Goal: Task Accomplishment & Management: Manage account settings

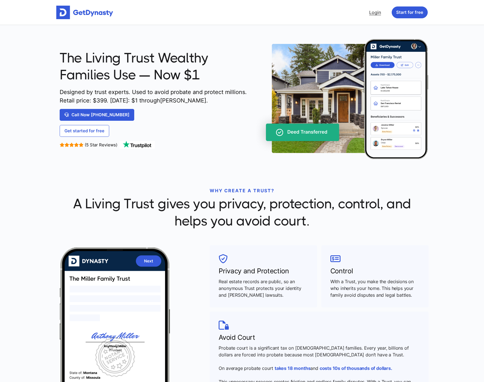
click at [374, 8] on link "Login" at bounding box center [375, 12] width 16 height 11
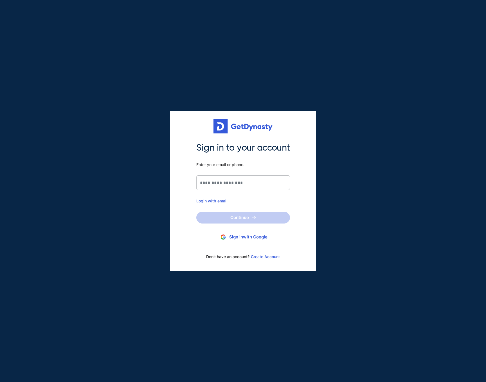
click at [217, 199] on div "Login with email" at bounding box center [243, 200] width 94 height 5
click at [233, 176] on input "Sign in to your account Enter your email or phone." at bounding box center [243, 182] width 94 height 15
click at [257, 234] on button "Sign in with Google" at bounding box center [243, 237] width 94 height 10
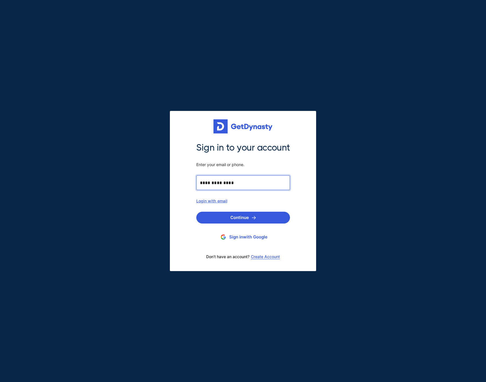
type input "**********"
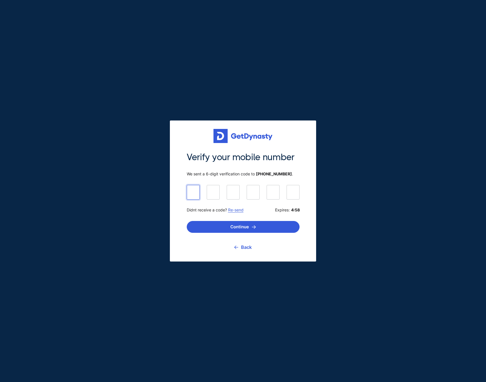
click at [200, 198] on input at bounding box center [243, 192] width 113 height 14
type input "******"
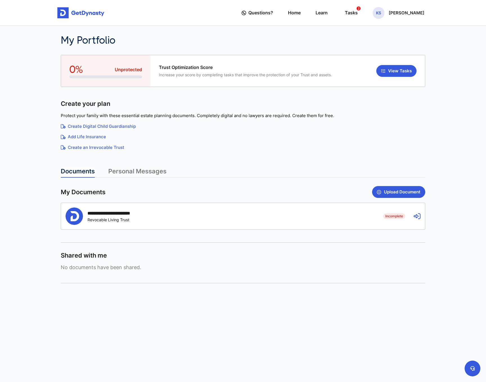
click at [419, 213] on icon at bounding box center [417, 216] width 7 height 7
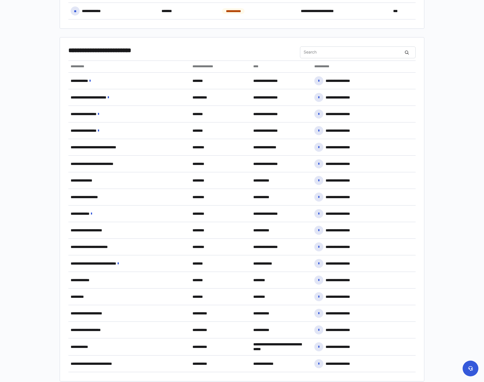
scroll to position [149, 0]
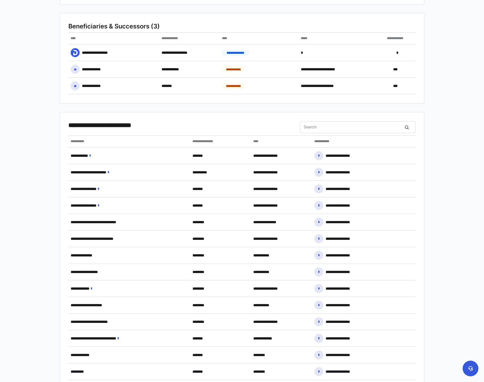
click at [121, 130] on div "**********" at bounding box center [184, 127] width 232 height 12
click at [89, 126] on span "**********" at bounding box center [106, 125] width 77 height 8
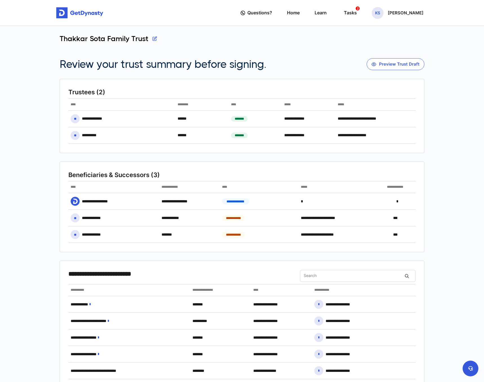
scroll to position [0, 0]
click at [156, 38] on button "button" at bounding box center [155, 38] width 5 height 8
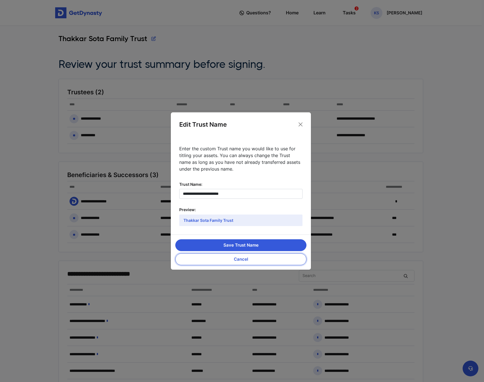
click at [248, 256] on button "Cancel" at bounding box center [240, 259] width 131 height 12
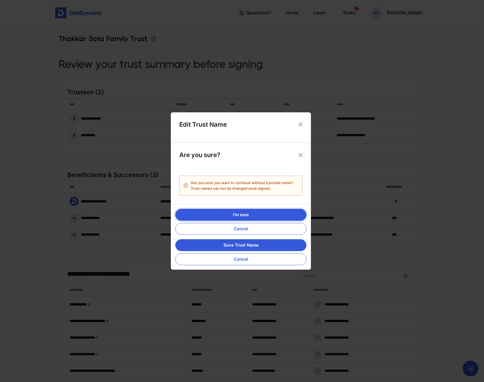
click at [258, 216] on button "I'm sure" at bounding box center [240, 215] width 131 height 12
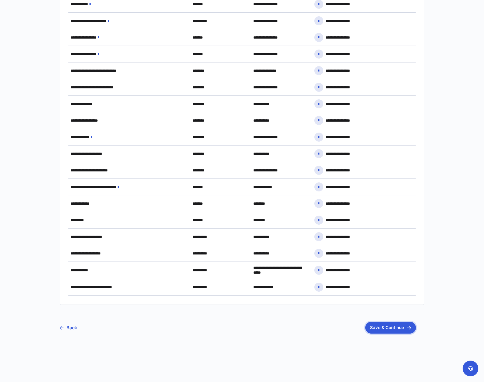
scroll to position [300, 0]
click at [395, 330] on button "Save & Continue" at bounding box center [390, 328] width 51 height 12
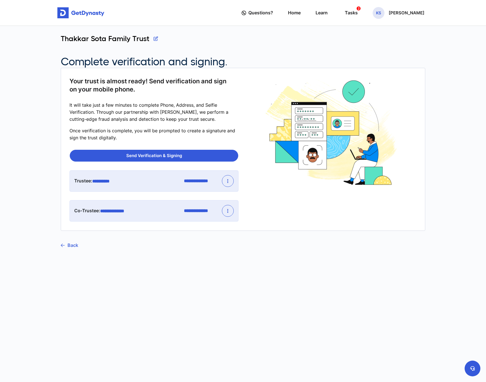
click at [70, 241] on link "Back" at bounding box center [69, 245] width 17 height 14
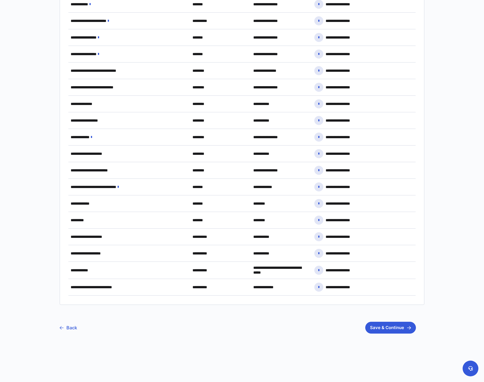
scroll to position [300, 0]
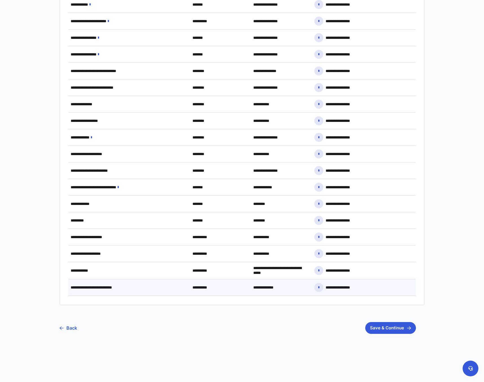
click at [135, 289] on span "**********" at bounding box center [104, 287] width 67 height 5
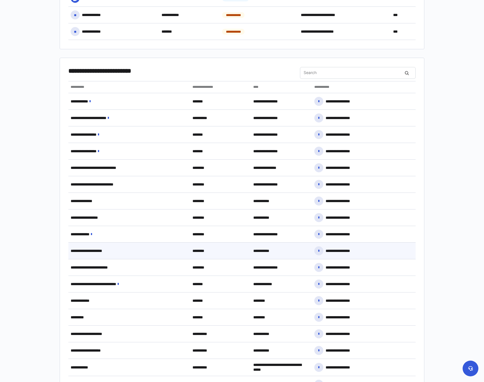
scroll to position [196, 0]
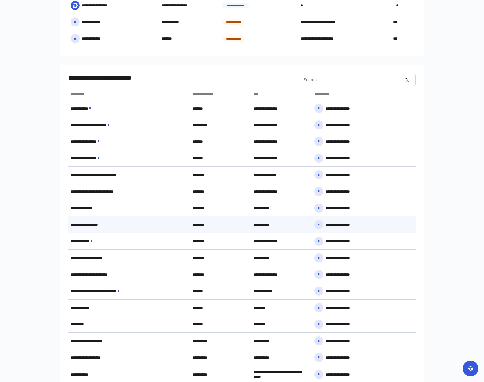
click at [103, 223] on span "**********" at bounding box center [93, 224] width 45 height 5
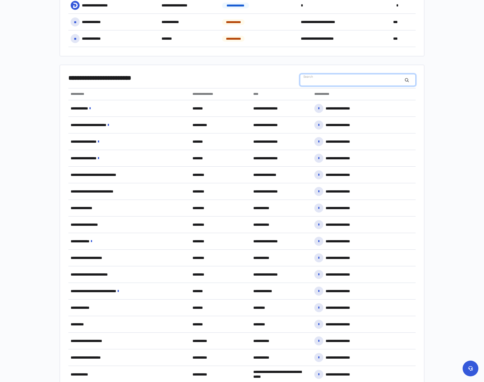
click at [325, 83] on input "Search" at bounding box center [358, 80] width 116 height 12
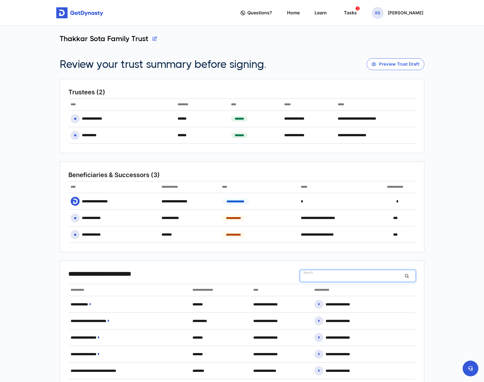
scroll to position [0, 0]
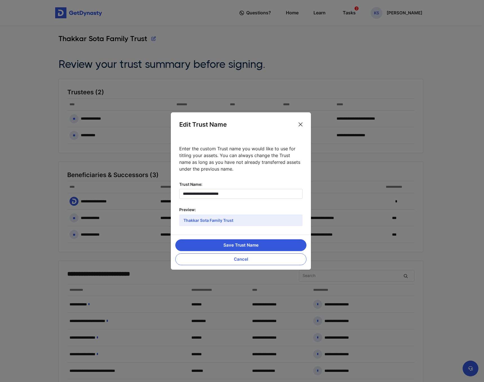
click at [300, 124] on button "Close" at bounding box center [300, 124] width 8 height 8
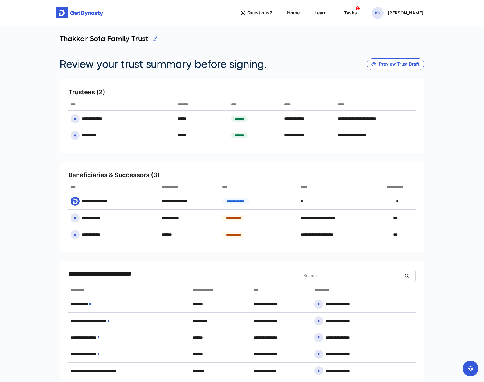
click at [300, 12] on link "Home" at bounding box center [293, 13] width 13 height 16
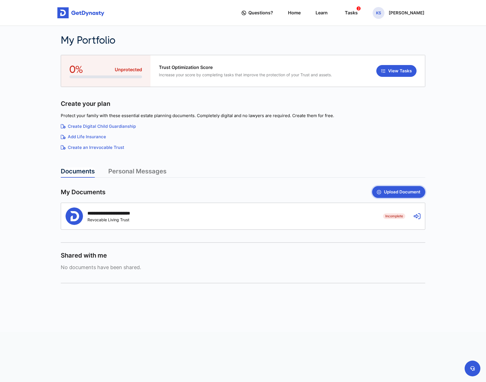
click at [381, 186] on button "Upload Document" at bounding box center [398, 192] width 53 height 12
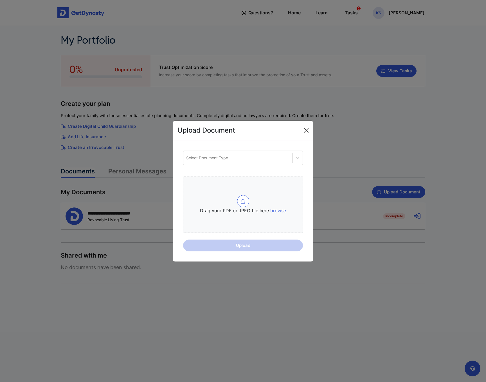
click at [306, 128] on button "Close" at bounding box center [306, 130] width 9 height 9
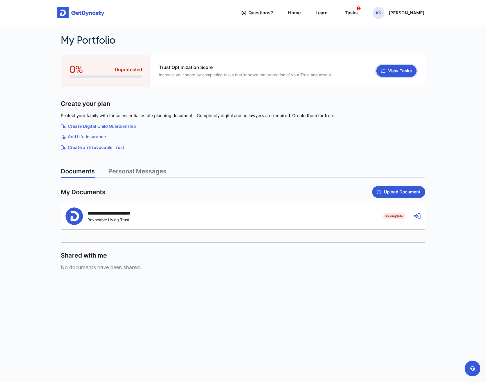
click at [391, 68] on button "View Tasks" at bounding box center [397, 71] width 40 height 12
click at [121, 168] on link "Personal Messages" at bounding box center [137, 172] width 58 height 10
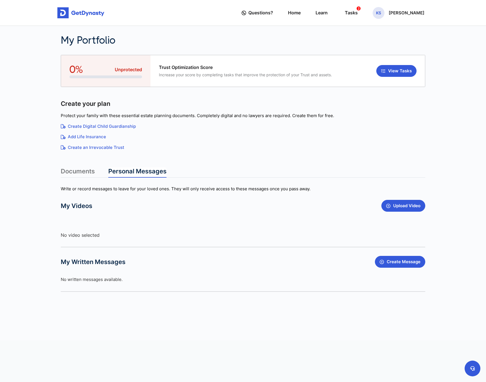
click at [83, 175] on link "Documents" at bounding box center [78, 172] width 34 height 10
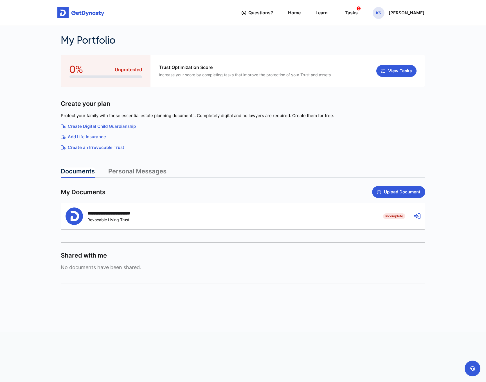
click at [387, 221] on div "**********" at bounding box center [243, 216] width 364 height 26
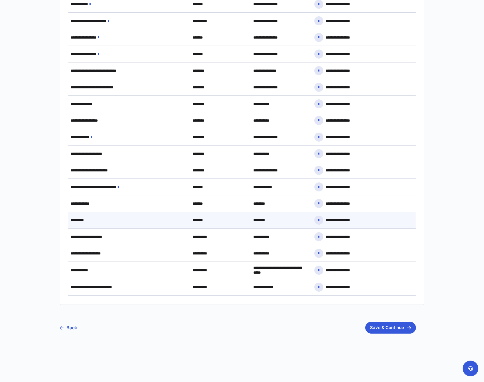
scroll to position [300, 0]
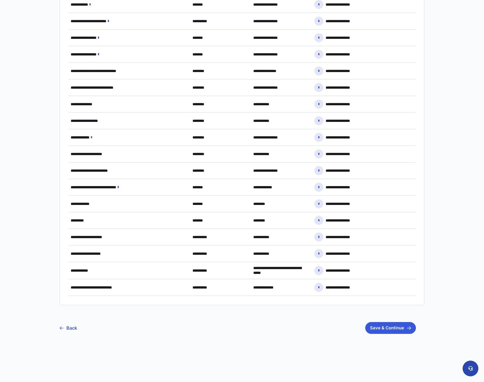
click at [474, 368] on button at bounding box center [471, 369] width 16 height 16
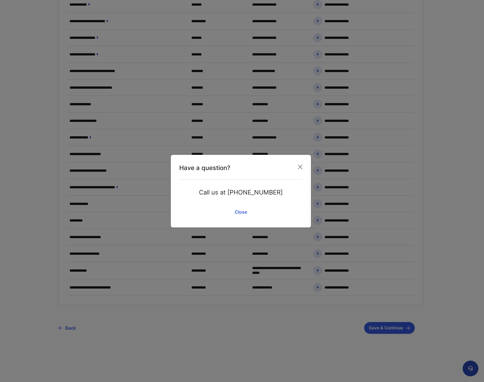
scroll to position [299, 0]
click at [298, 169] on button "Close" at bounding box center [300, 166] width 9 height 9
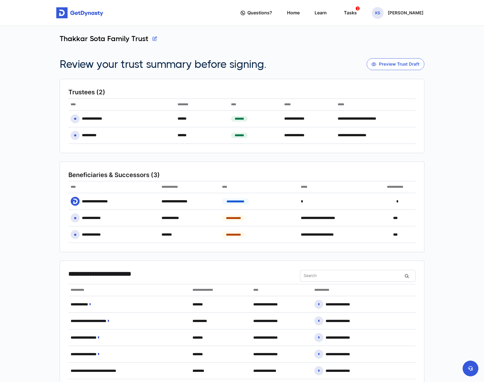
scroll to position [0, 0]
click at [400, 65] on button "Preview Trust Draft" at bounding box center [396, 64] width 58 height 12
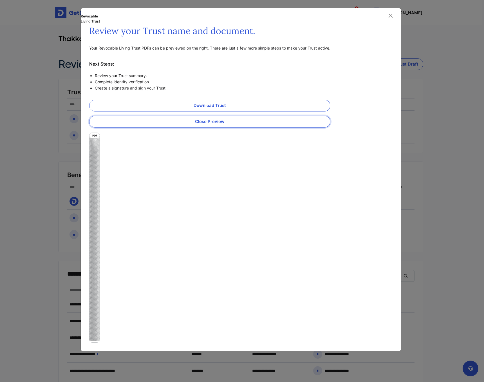
scroll to position [3, 0]
click at [236, 119] on button "Close Preview" at bounding box center [209, 122] width 241 height 12
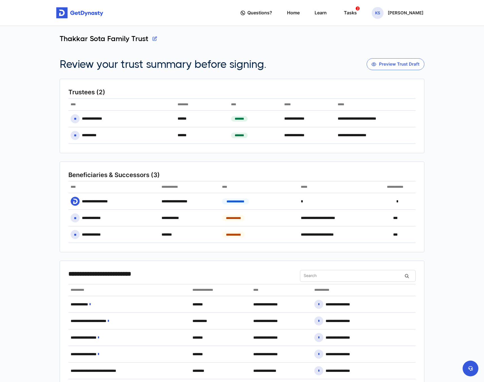
click at [78, 16] on img at bounding box center [79, 12] width 47 height 11
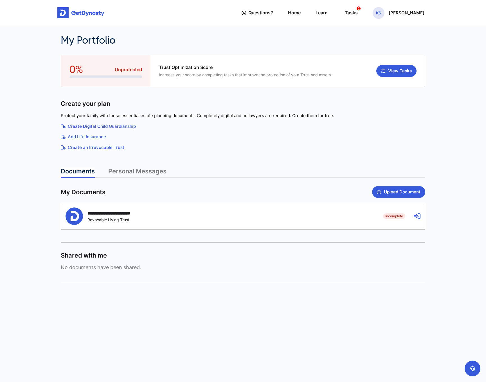
click at [84, 146] on link "Create an Irrevocable Trust" at bounding box center [243, 147] width 365 height 6
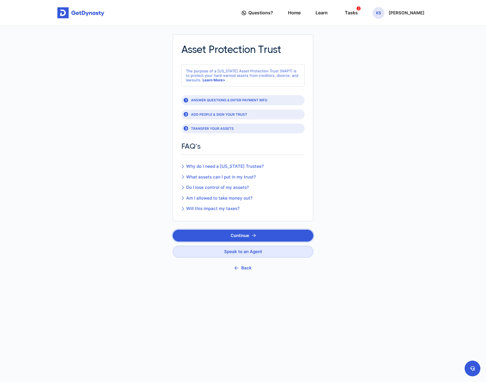
click at [261, 233] on button "Continue" at bounding box center [243, 236] width 141 height 12
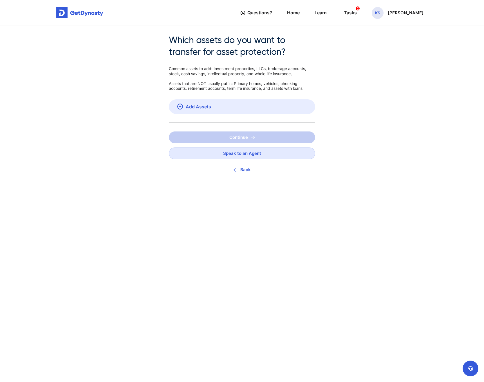
click at [246, 167] on button "Back" at bounding box center [242, 170] width 146 height 12
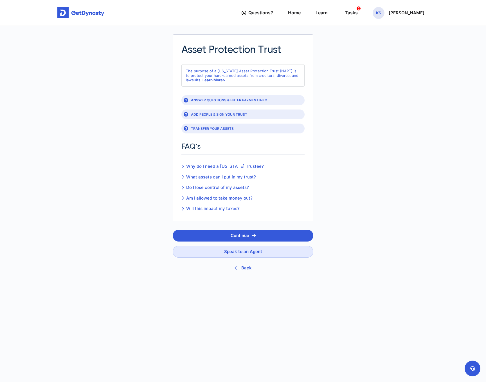
click at [239, 270] on button "Back" at bounding box center [243, 268] width 141 height 12
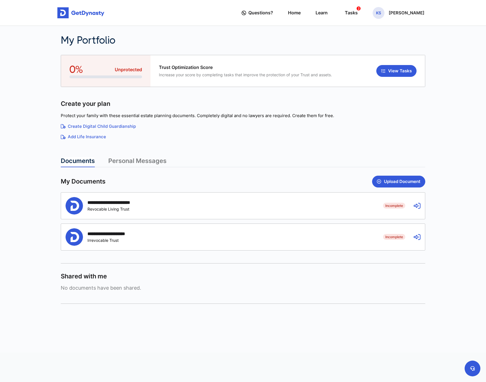
click at [85, 138] on link "Add Life Insurance" at bounding box center [243, 137] width 365 height 6
click at [397, 77] on div "Trust Optimization Score Increase your score by completing tasks that improve t…" at bounding box center [288, 71] width 275 height 32
click at [397, 74] on button "View Tasks" at bounding box center [397, 71] width 40 height 12
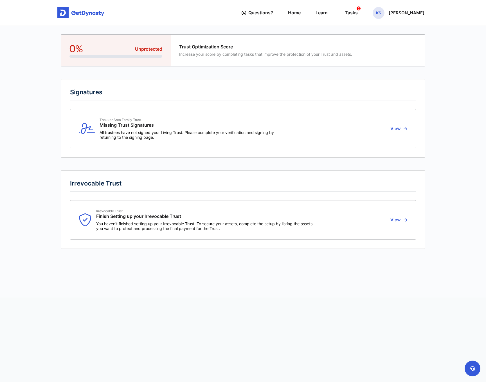
click at [402, 216] on button "View" at bounding box center [398, 220] width 19 height 22
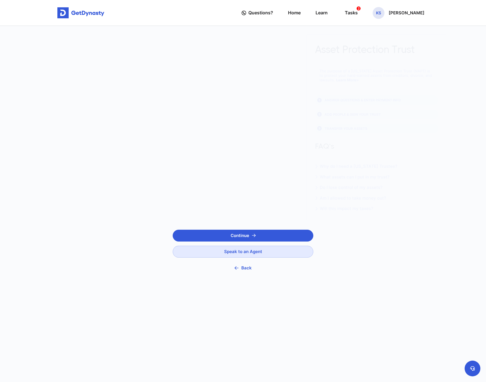
click at [245, 263] on button "Back" at bounding box center [243, 268] width 141 height 12
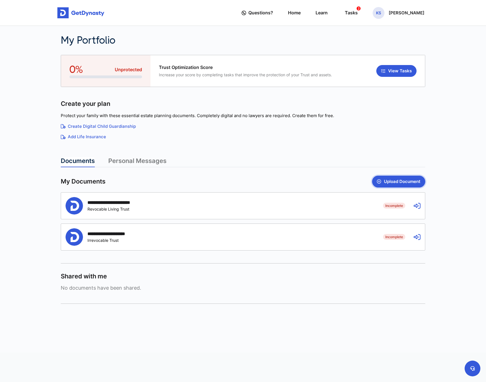
click at [382, 185] on button "Upload Document" at bounding box center [398, 182] width 53 height 12
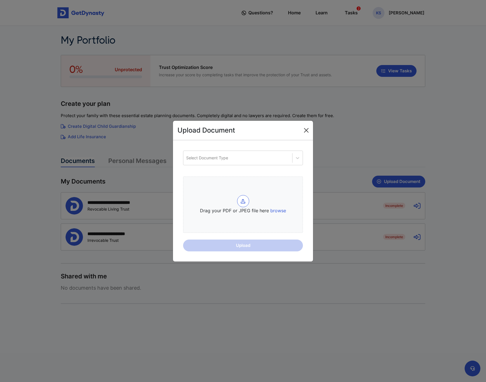
click at [309, 131] on button "Close" at bounding box center [306, 130] width 9 height 9
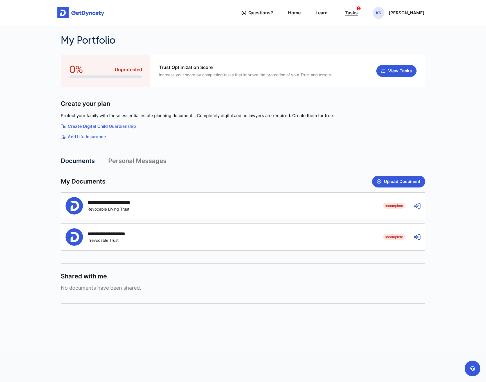
click at [358, 12] on div "Tasks 2" at bounding box center [351, 13] width 13 height 10
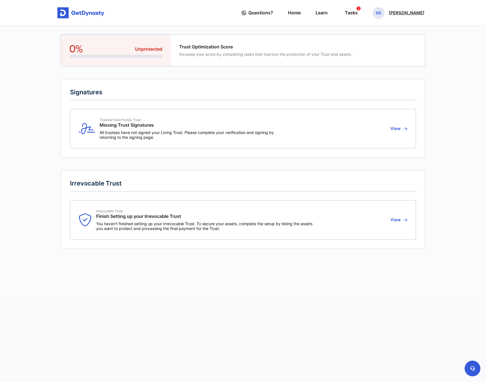
click at [409, 15] on p "[PERSON_NAME]" at bounding box center [407, 13] width 36 height 5
click at [397, 29] on link "Profile" at bounding box center [379, 32] width 44 height 15
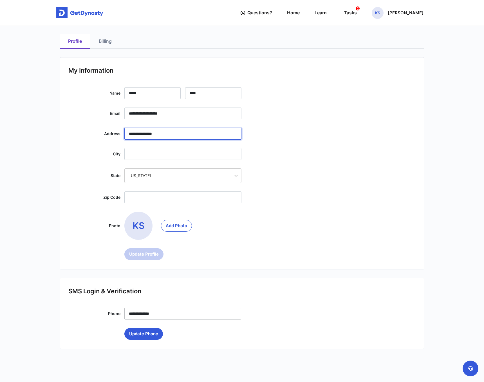
type input "**********"
type input "********"
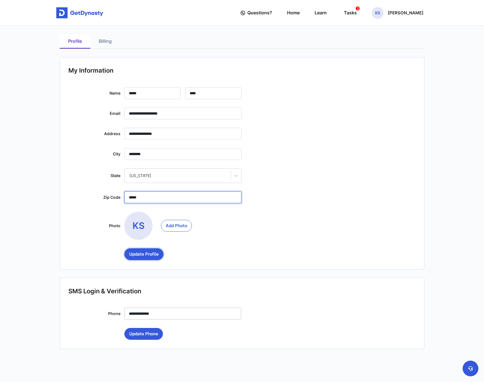
type input "*****"
click at [144, 256] on button "Update Profile" at bounding box center [143, 254] width 39 height 12
click at [97, 41] on link "Billing" at bounding box center [105, 41] width 30 height 14
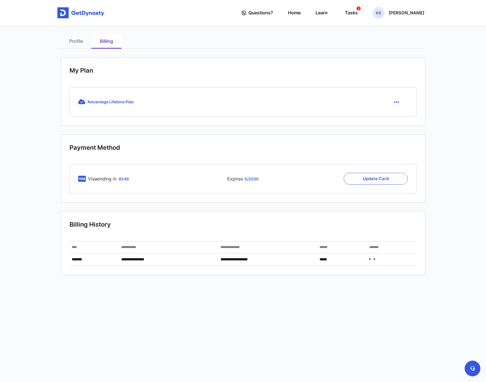
click at [392, 103] on button "button" at bounding box center [396, 102] width 23 height 12
click at [150, 111] on div "Advantage Lifetime Plan Cancel" at bounding box center [243, 101] width 347 height 29
click at [101, 104] on span "Advantage Lifetime Plan" at bounding box center [111, 101] width 46 height 5
click at [101, 101] on span "Advantage Lifetime Plan" at bounding box center [111, 101] width 46 height 5
click at [301, 14] on link "Home" at bounding box center [294, 13] width 13 height 16
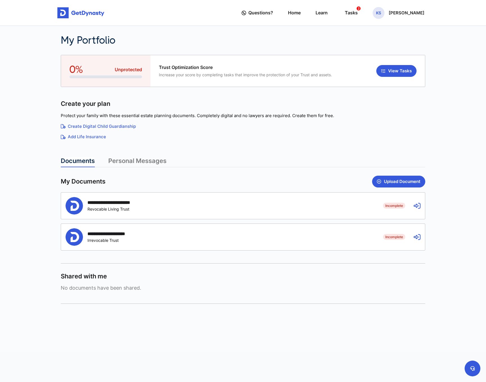
click at [415, 203] on icon at bounding box center [417, 205] width 7 height 7
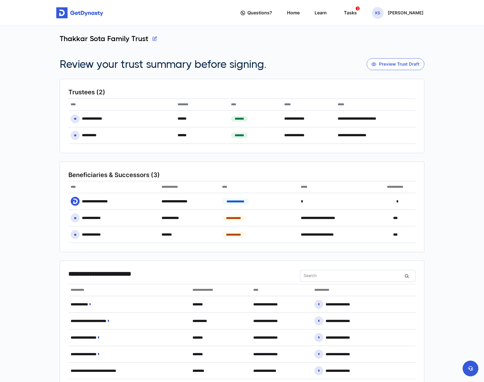
click at [60, 12] on img at bounding box center [79, 12] width 47 height 11
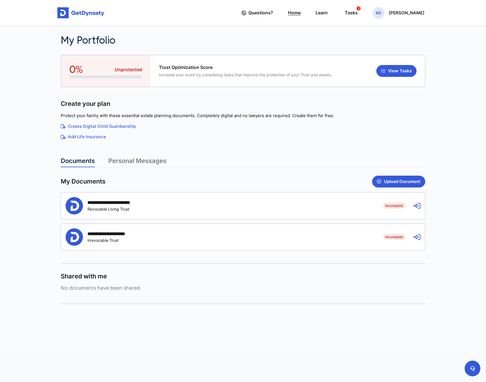
click at [301, 12] on link "Home" at bounding box center [294, 13] width 13 height 16
click at [406, 16] on div "KS Karan Sota" at bounding box center [399, 13] width 52 height 12
click at [285, 131] on div "Protect your family with these essential estate planning documents. Completely …" at bounding box center [243, 127] width 365 height 35
click at [472, 366] on icon at bounding box center [473, 368] width 5 height 5
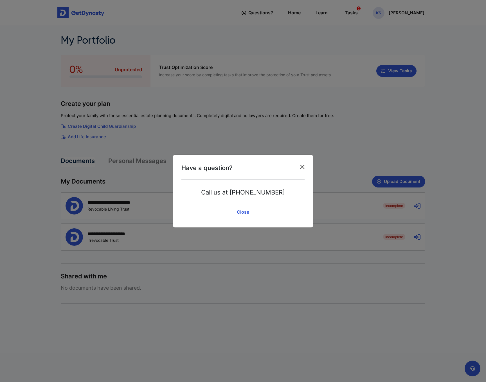
click at [304, 167] on button "Close" at bounding box center [302, 166] width 9 height 9
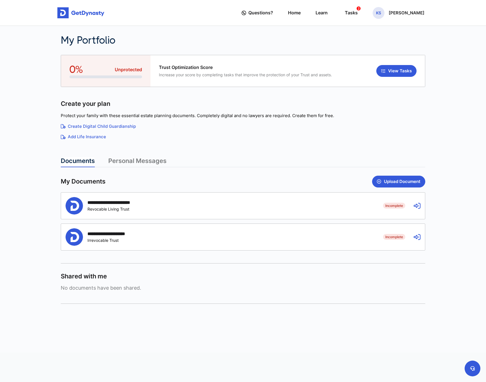
click at [146, 158] on link "Personal Messages" at bounding box center [137, 162] width 58 height 10
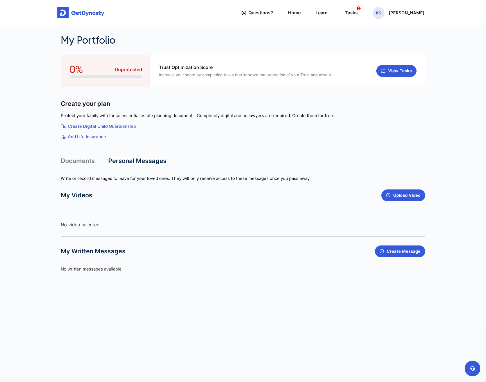
click at [84, 160] on link "Documents" at bounding box center [78, 162] width 34 height 10
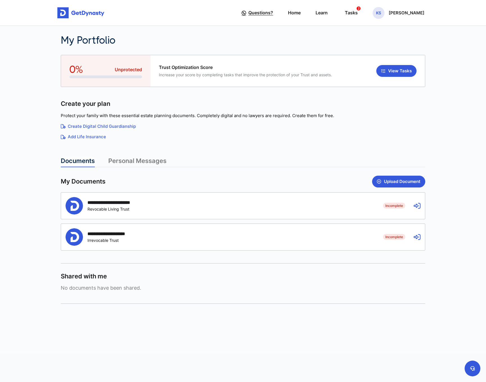
click at [273, 15] on span "Questions?" at bounding box center [260, 13] width 25 height 10
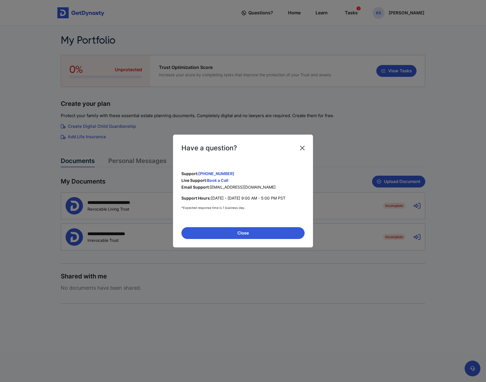
click at [302, 148] on button "Close" at bounding box center [302, 148] width 9 height 9
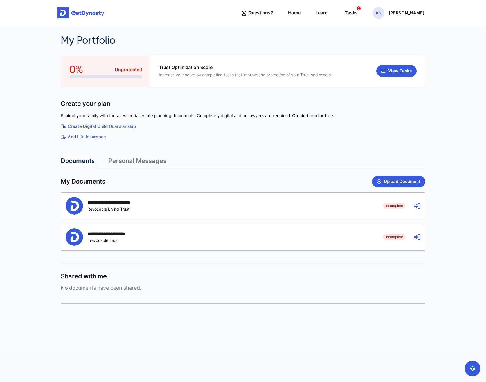
click at [268, 13] on span "Questions?" at bounding box center [260, 13] width 25 height 10
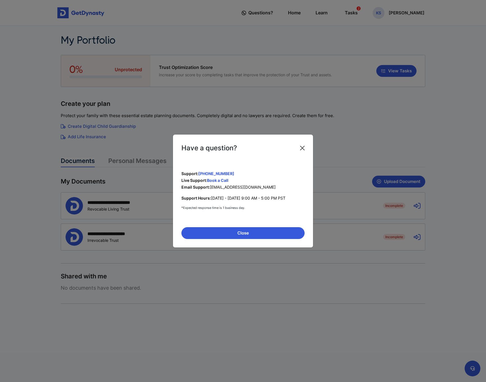
click at [306, 147] on button "Close" at bounding box center [302, 148] width 9 height 9
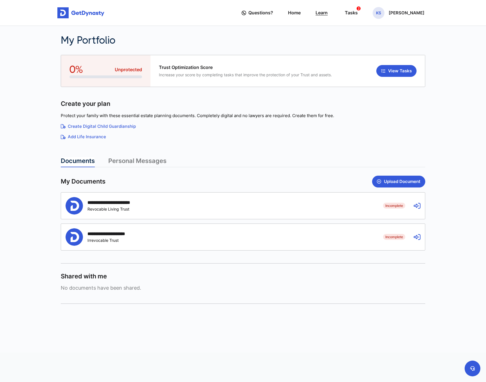
click at [328, 13] on link "Learn" at bounding box center [322, 13] width 12 height 16
click at [409, 207] on div "**********" at bounding box center [243, 205] width 364 height 26
click at [418, 205] on icon at bounding box center [417, 205] width 7 height 7
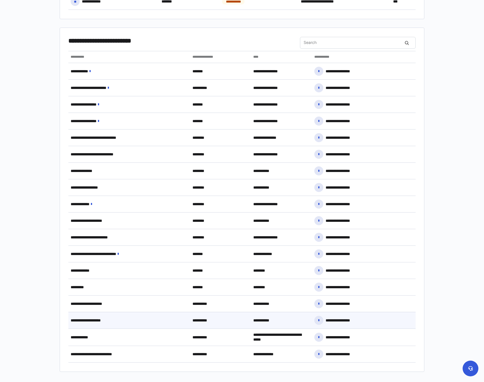
scroll to position [233, 0]
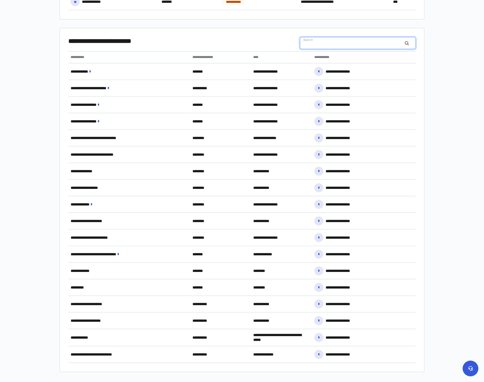
click at [315, 40] on input "Search" at bounding box center [358, 43] width 116 height 12
type input "***"
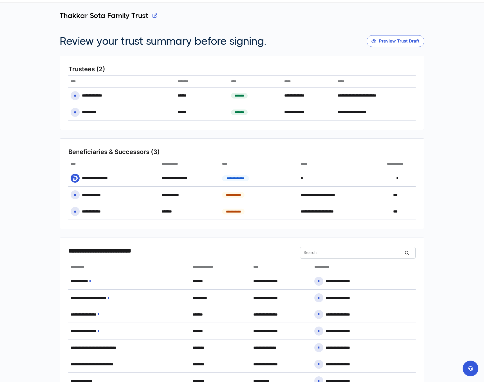
scroll to position [73, 0]
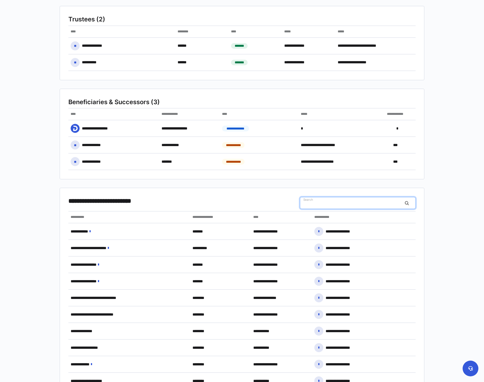
click at [315, 203] on input "Search" at bounding box center [358, 203] width 116 height 12
type input "***"
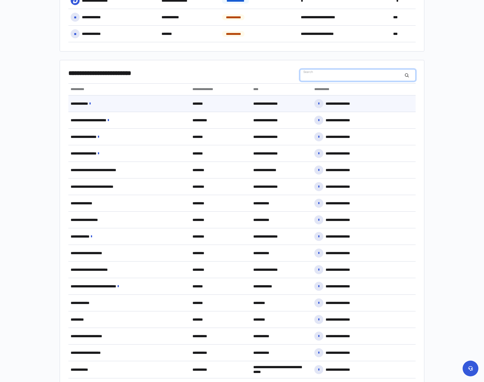
scroll to position [294, 0]
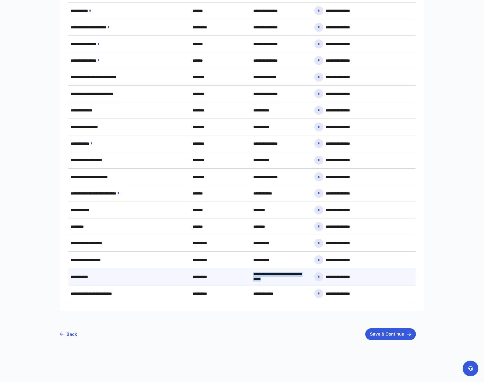
drag, startPoint x: 254, startPoint y: 274, endPoint x: 286, endPoint y: 281, distance: 32.9
click at [286, 281] on div "**********" at bounding box center [281, 276] width 61 height 17
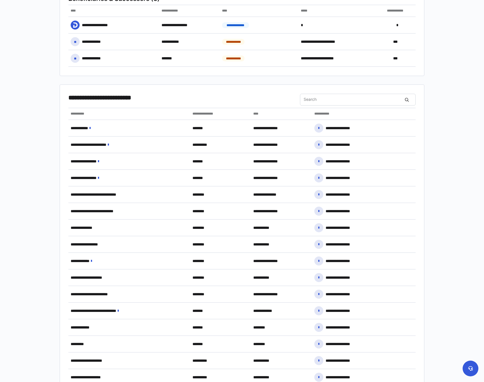
scroll to position [171, 0]
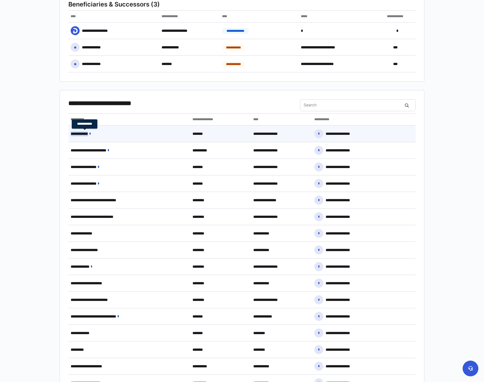
drag, startPoint x: 70, startPoint y: 133, endPoint x: 92, endPoint y: 133, distance: 22.2
click at [92, 133] on div "**********" at bounding box center [129, 134] width 122 height 12
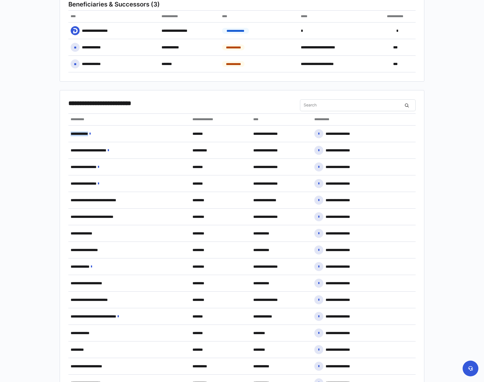
click at [43, 128] on main "**********" at bounding box center [242, 170] width 484 height 682
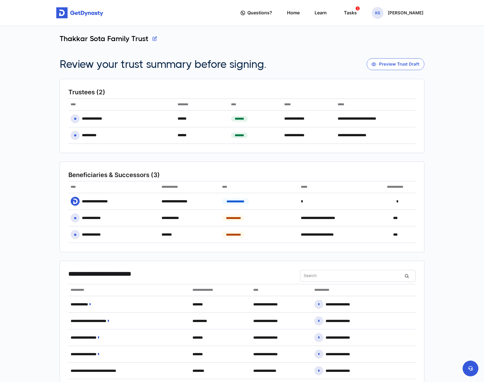
scroll to position [0, 0]
click at [69, 16] on img at bounding box center [79, 12] width 47 height 11
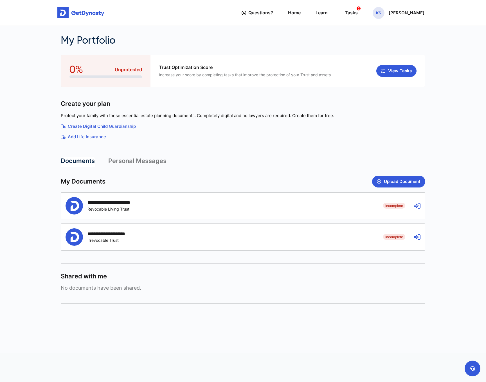
click at [135, 69] on span "Unprotected" at bounding box center [128, 69] width 27 height 6
drag, startPoint x: 82, startPoint y: 68, endPoint x: 226, endPoint y: 79, distance: 144.5
click at [226, 79] on div "0% Unprotected Trust Optimization Score Increase your score by completing tasks…" at bounding box center [243, 71] width 365 height 32
click at [226, 79] on div "Trust Optimization Score Increase your score by completing tasks that improve t…" at bounding box center [288, 71] width 275 height 32
